Goal: Answer question/provide support

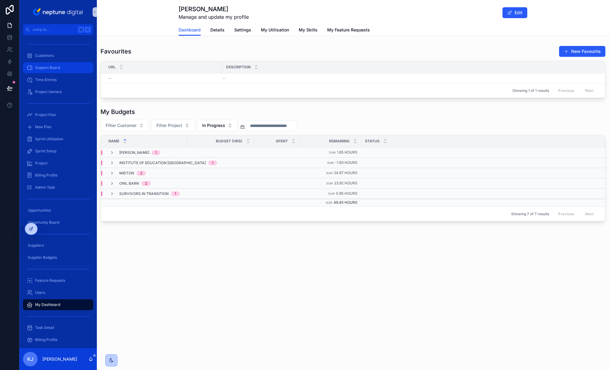
click at [51, 66] on span "Support Board" at bounding box center [47, 67] width 25 height 5
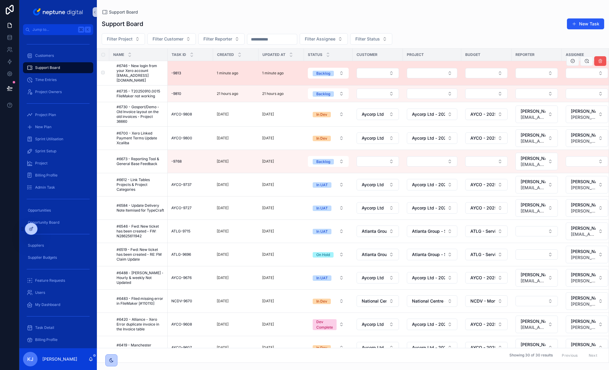
click at [597, 61] on icon "scrollable content" at bounding box center [599, 61] width 5 height 5
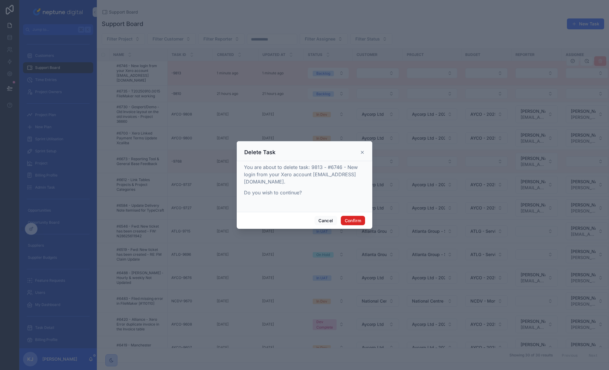
click at [355, 221] on button "Confirm" at bounding box center [353, 221] width 24 height 10
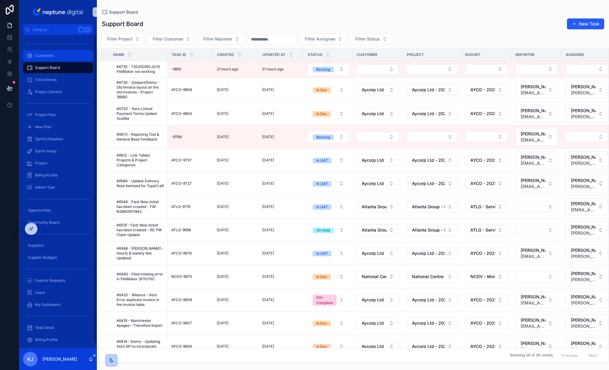
click at [47, 56] on span "Customers" at bounding box center [44, 55] width 19 height 5
